Goal: Navigation & Orientation: Find specific page/section

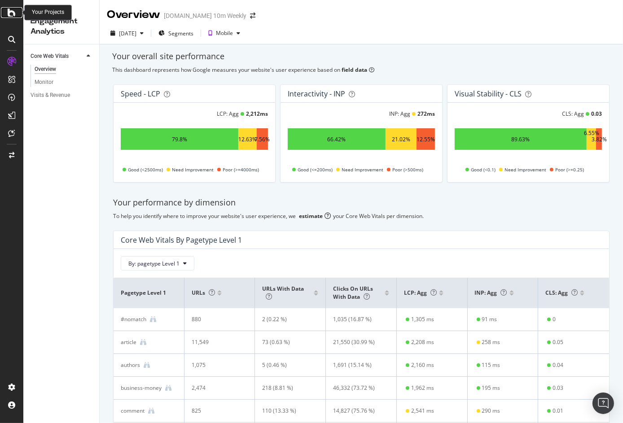
click at [12, 11] on icon at bounding box center [12, 12] width 8 height 11
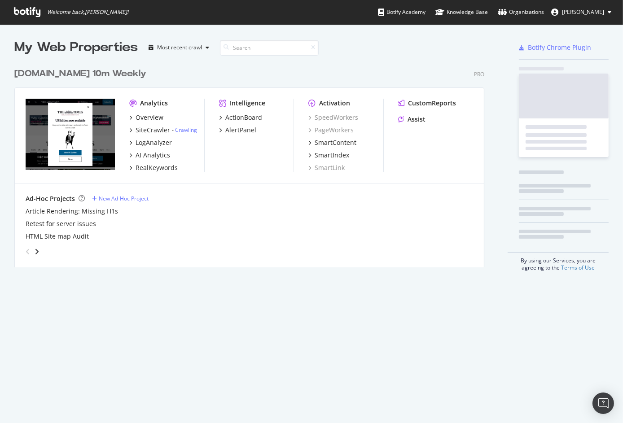
scroll to position [205, 470]
